Goal: Task Accomplishment & Management: Check status

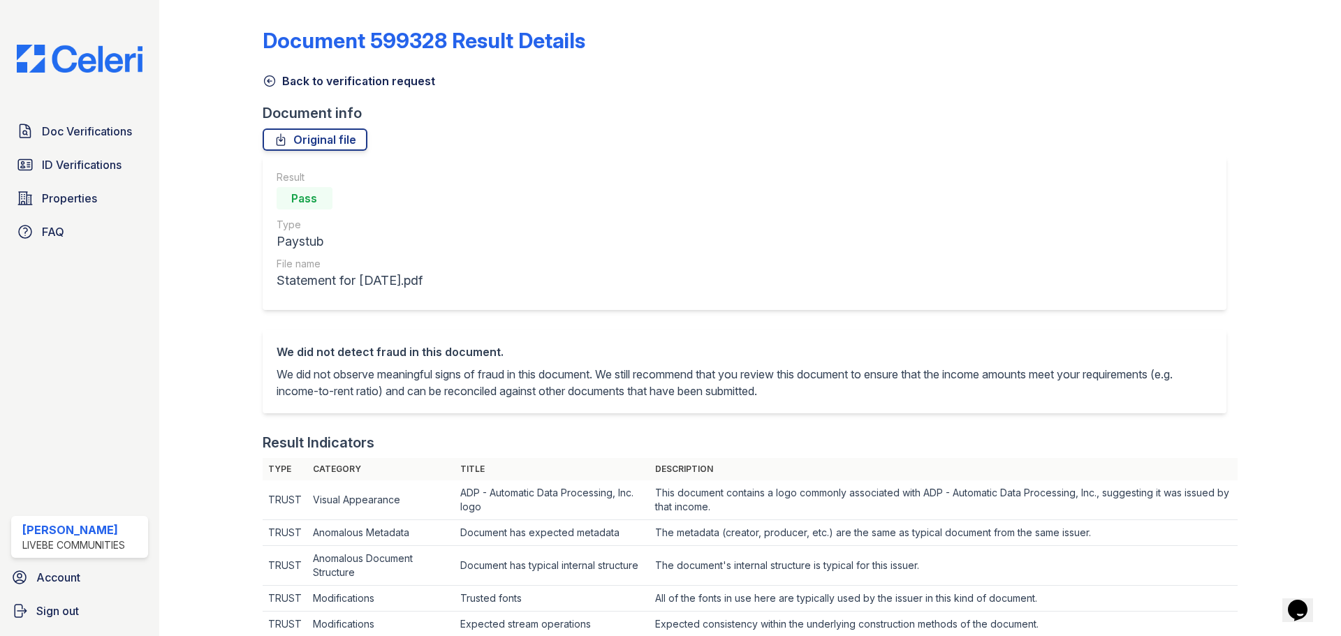
drag, startPoint x: 66, startPoint y: 133, endPoint x: 397, endPoint y: 211, distance: 339.5
click at [66, 133] on span "Doc Verifications" at bounding box center [87, 131] width 90 height 17
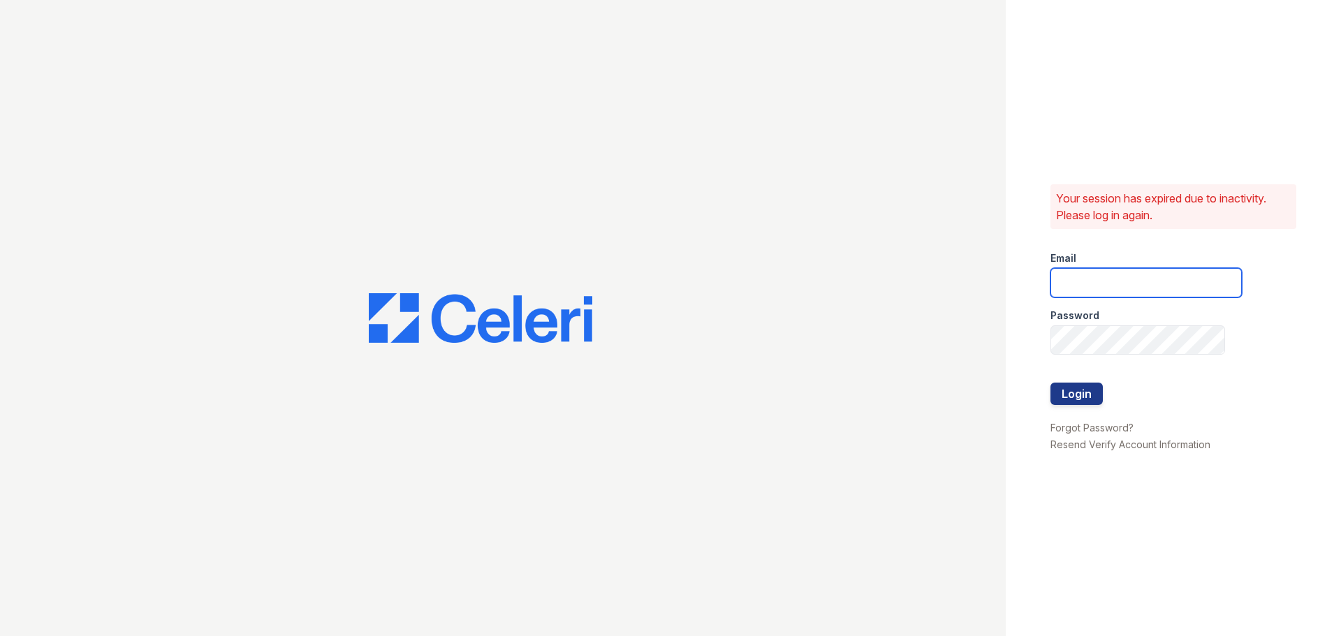
type input "chelab@livebe.com"
click at [1085, 388] on button "Login" at bounding box center [1076, 394] width 52 height 22
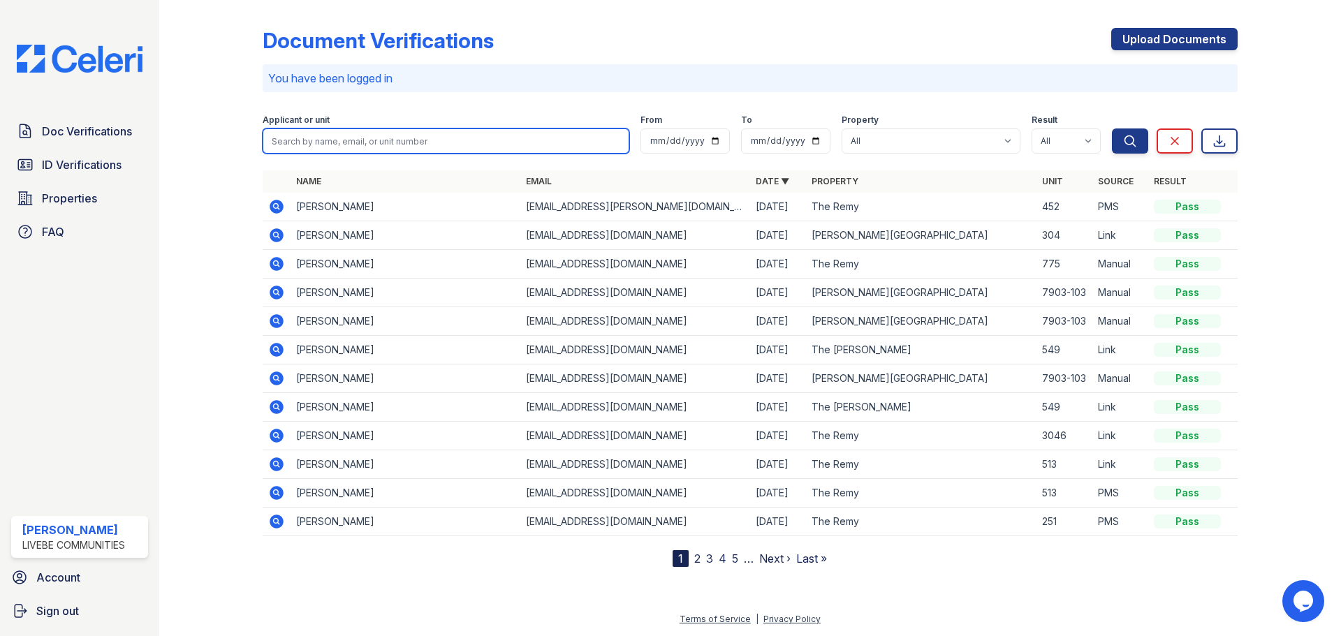
click at [399, 144] on input "search" at bounding box center [446, 140] width 367 height 25
type input "cont"
click at [1112, 128] on button "Search" at bounding box center [1130, 140] width 36 height 25
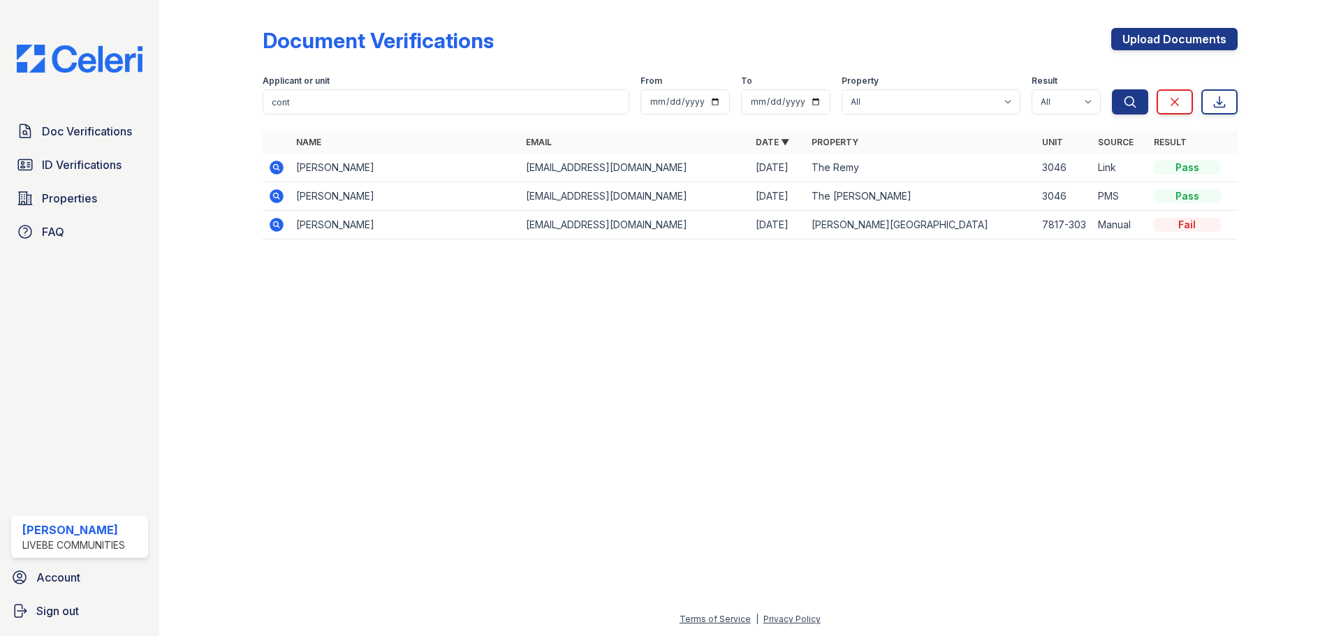
click at [276, 170] on icon at bounding box center [277, 168] width 14 height 14
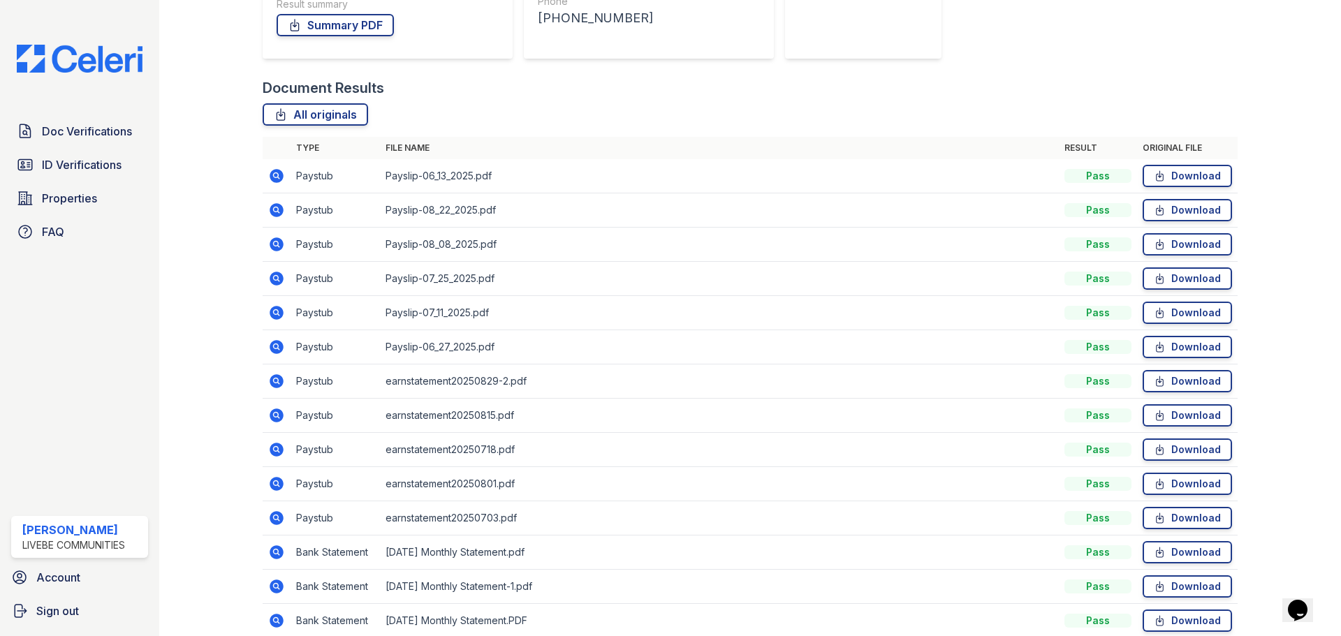
scroll to position [329, 0]
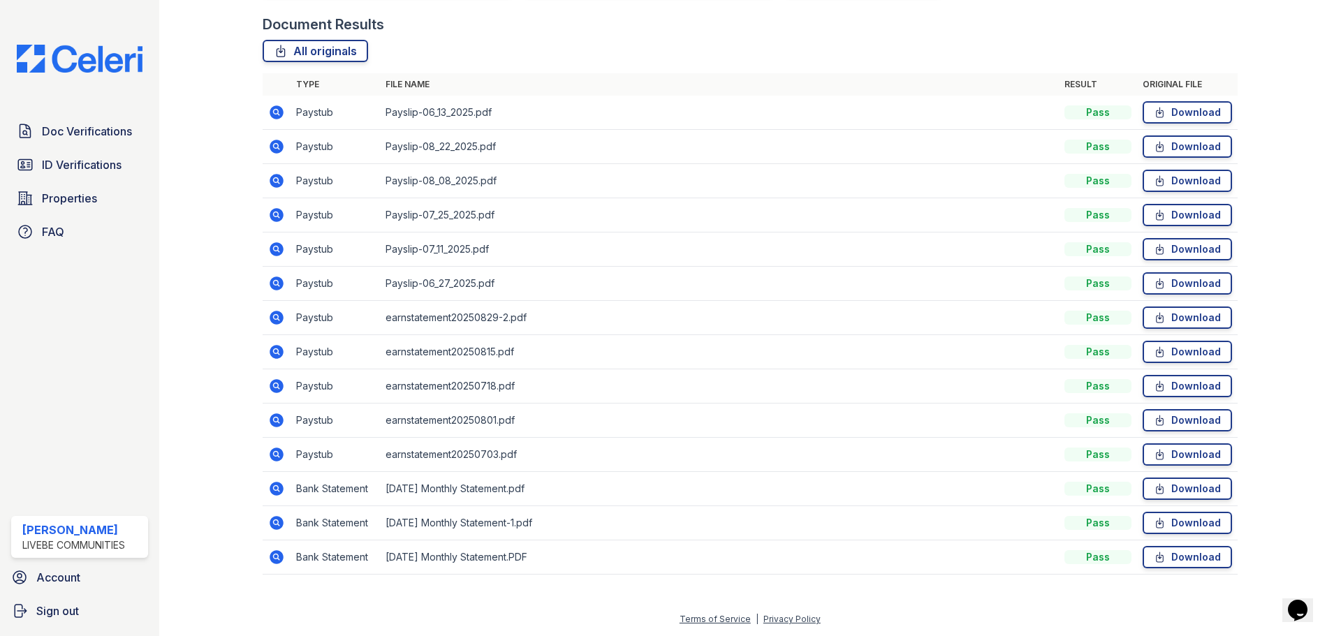
click at [278, 318] on icon at bounding box center [277, 318] width 14 height 14
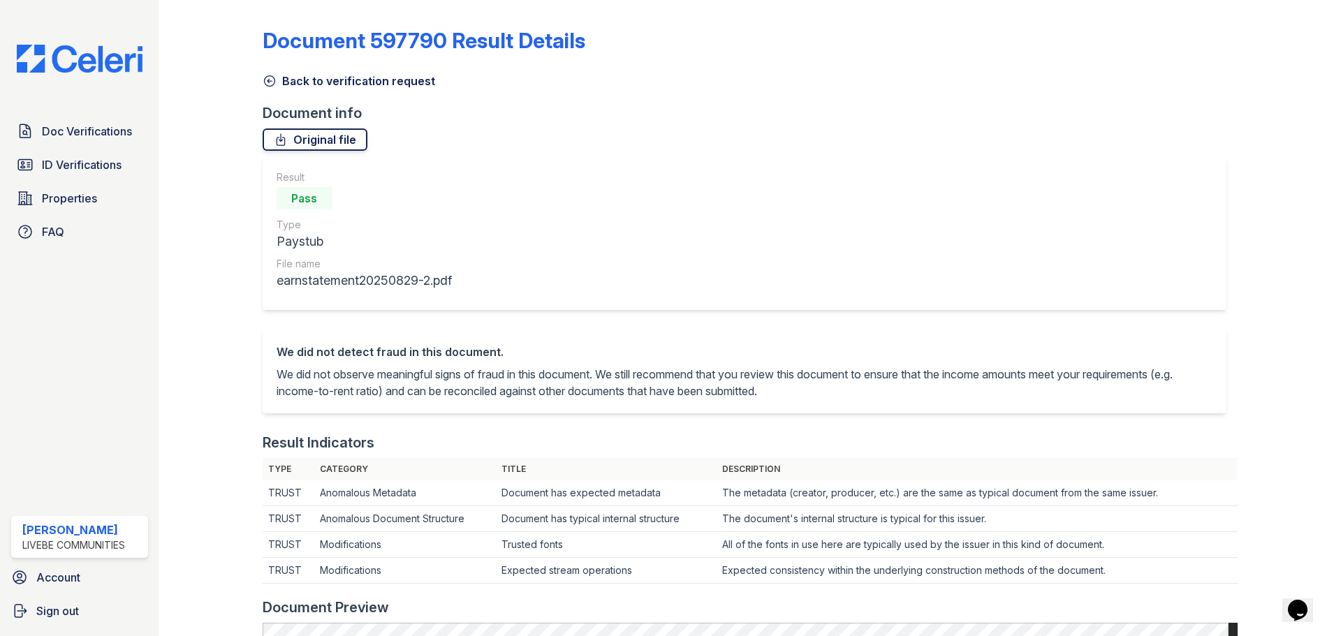
drag, startPoint x: 272, startPoint y: 81, endPoint x: 309, endPoint y: 129, distance: 60.8
click at [272, 81] on icon at bounding box center [270, 81] width 14 height 14
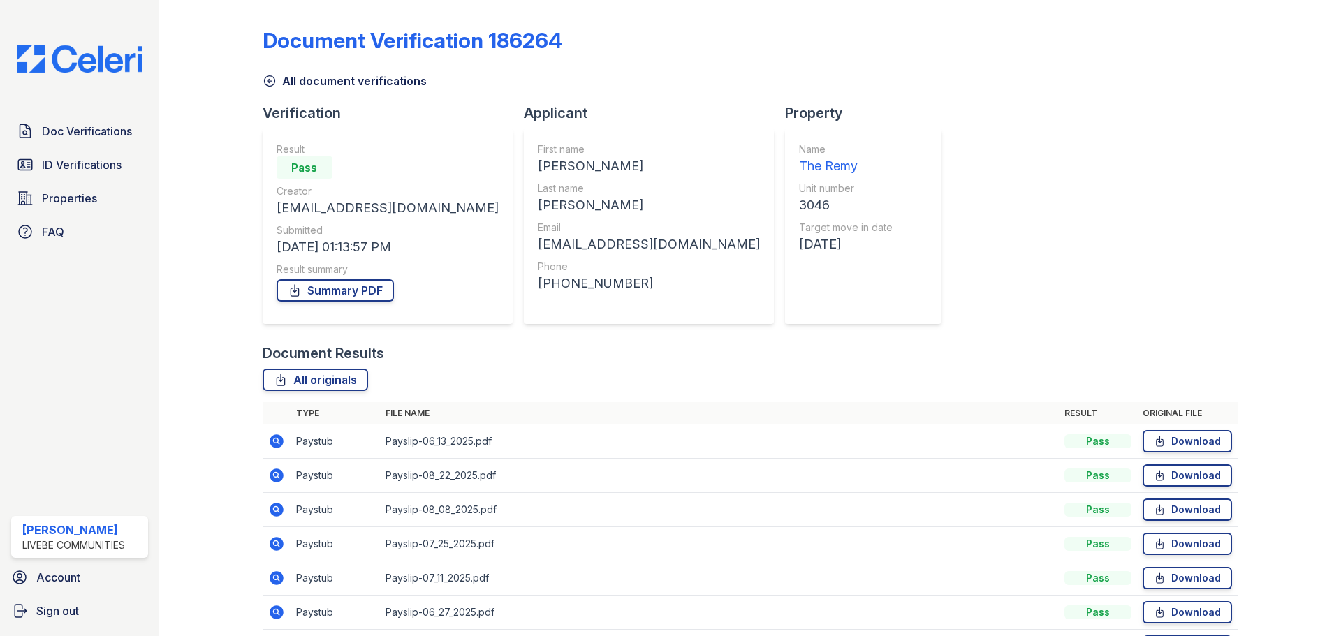
scroll to position [70, 0]
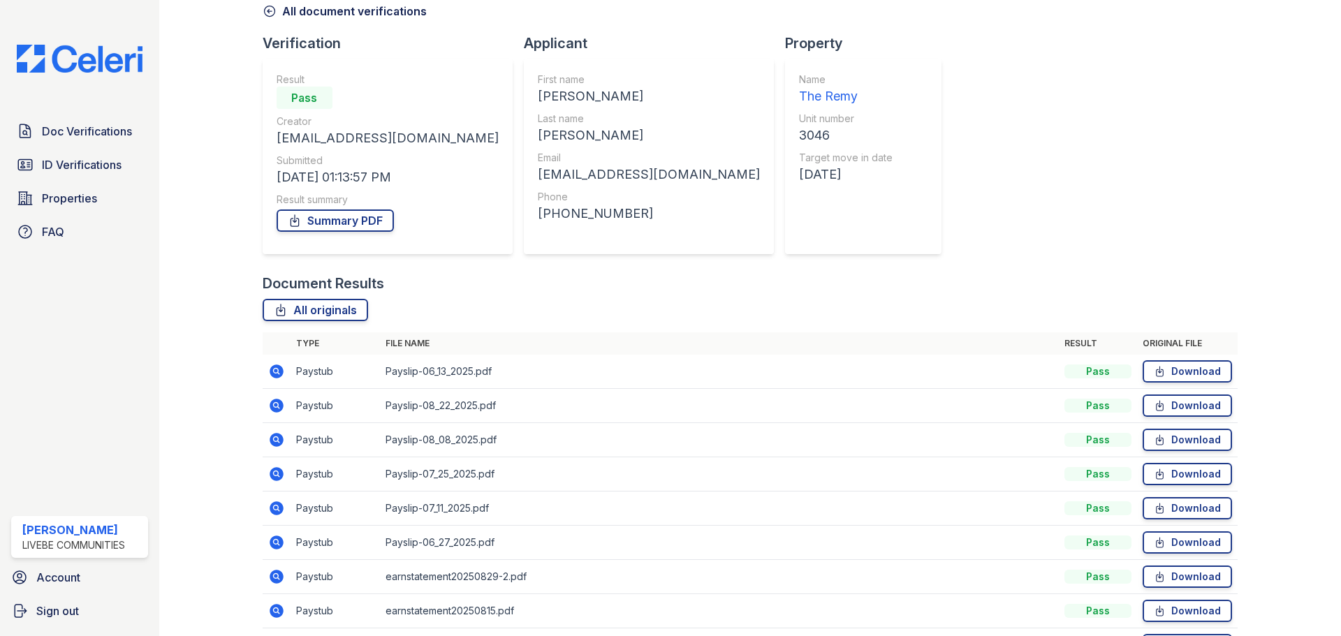
click at [275, 372] on icon at bounding box center [275, 370] width 3 height 3
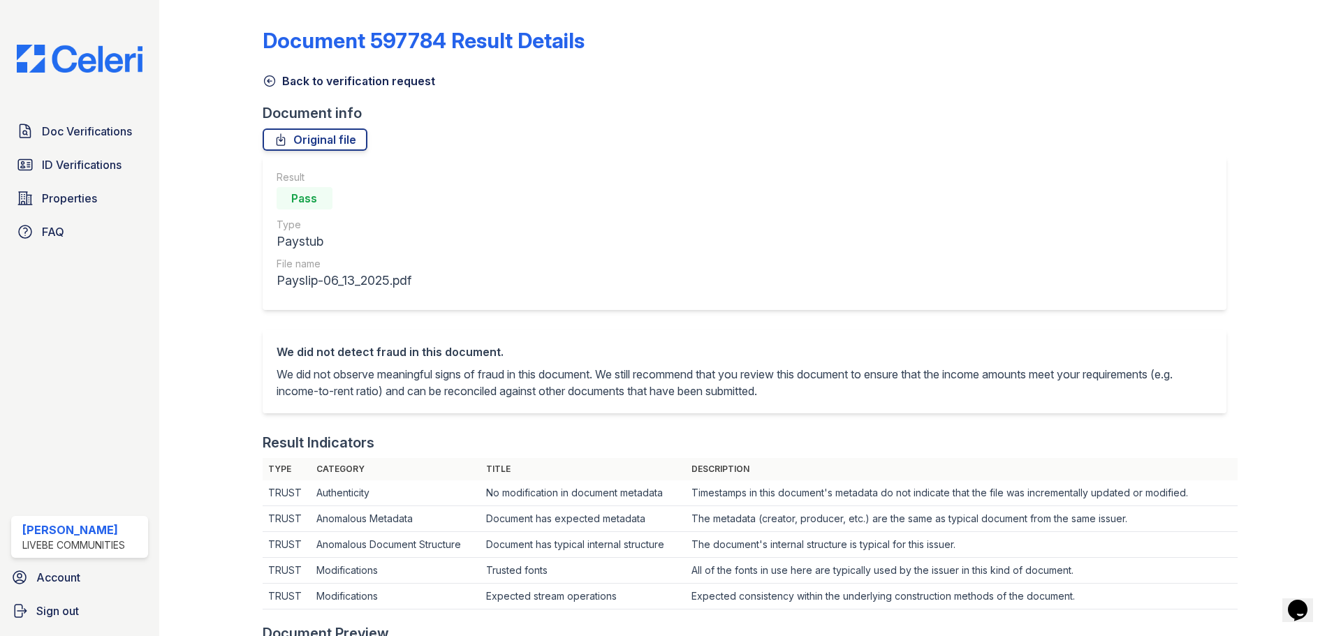
drag, startPoint x: 265, startPoint y: 80, endPoint x: 339, endPoint y: 141, distance: 96.8
click at [264, 79] on icon at bounding box center [270, 81] width 14 height 14
